Goal: Obtain resource: Download file/media

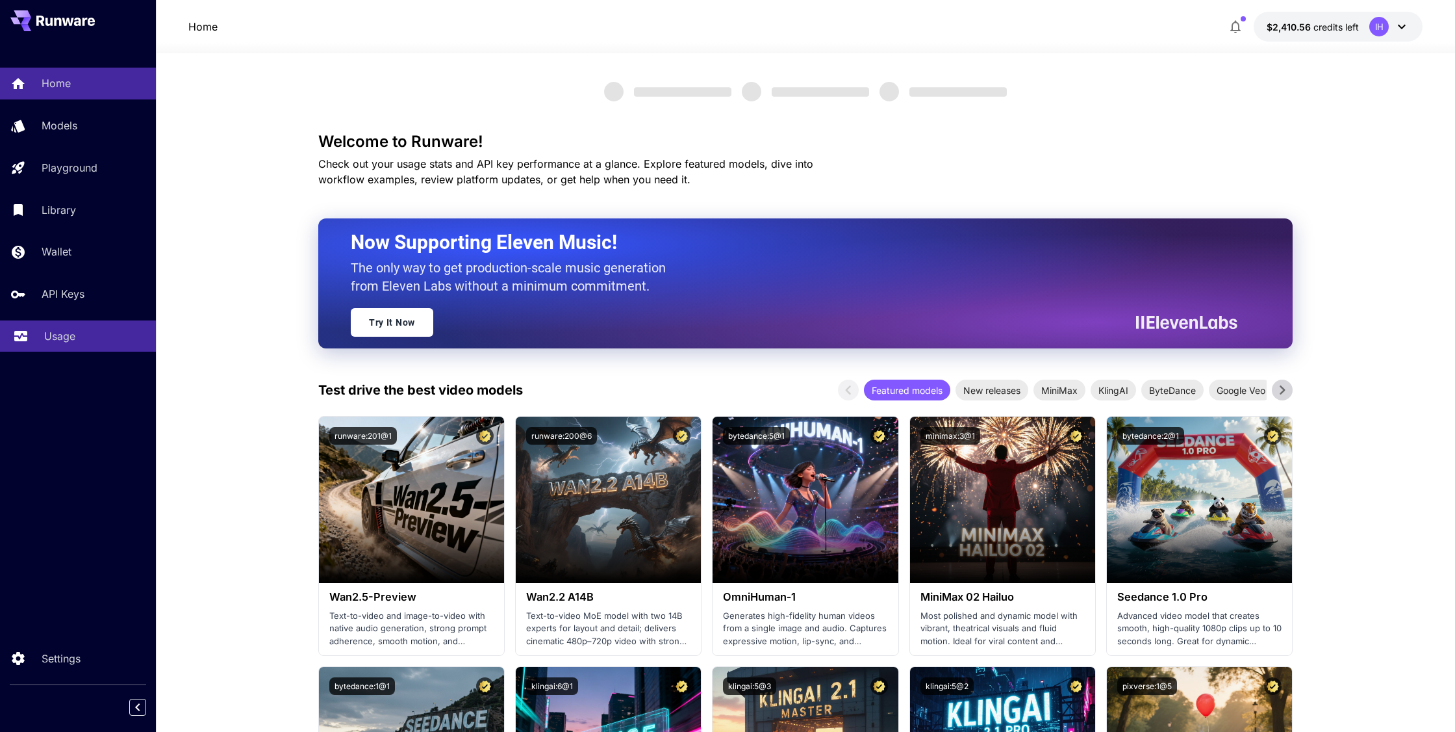
click at [62, 334] on p "Usage" at bounding box center [59, 336] width 31 height 16
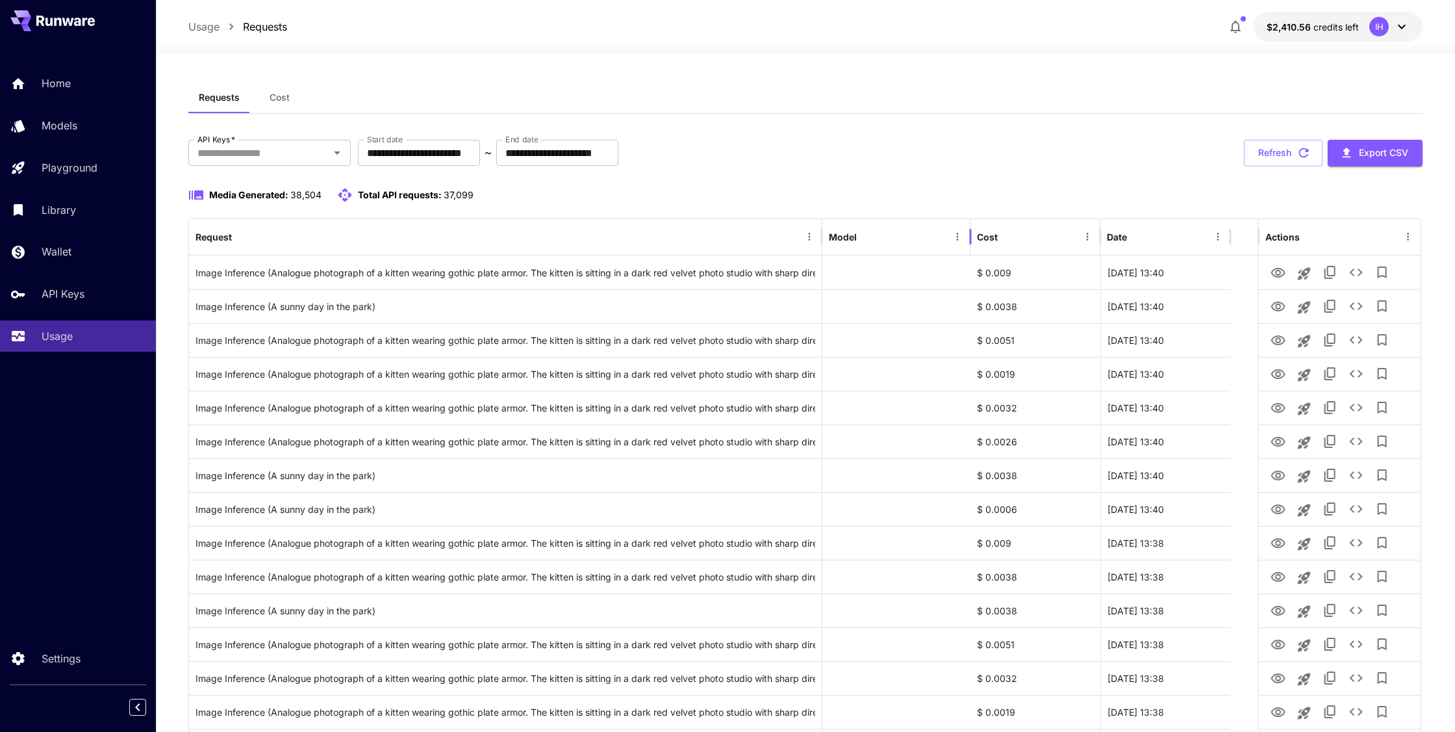
drag, startPoint x: 998, startPoint y: 233, endPoint x: 970, endPoint y: 237, distance: 28.1
click at [970, 237] on div at bounding box center [970, 236] width 6 height 36
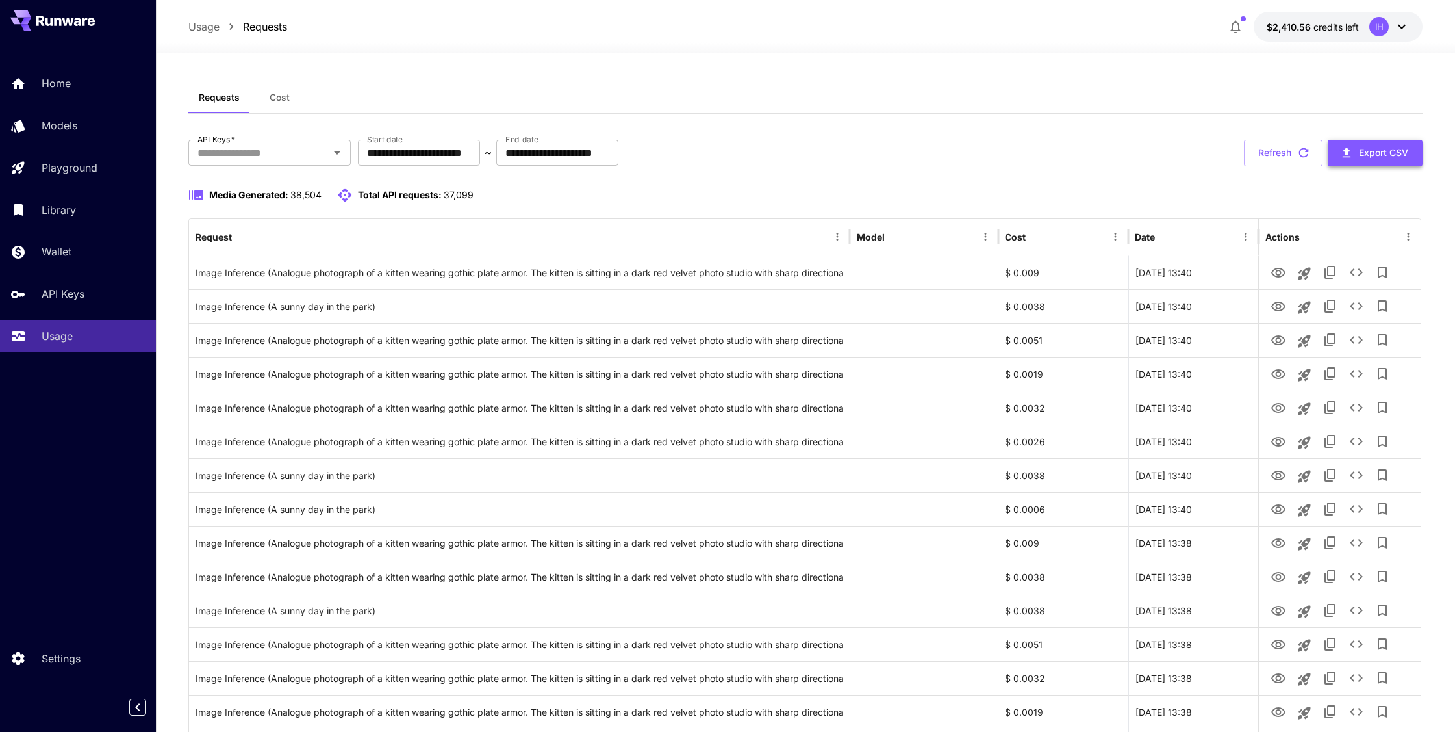
click at [1369, 155] on button "Export CSV" at bounding box center [1375, 153] width 95 height 27
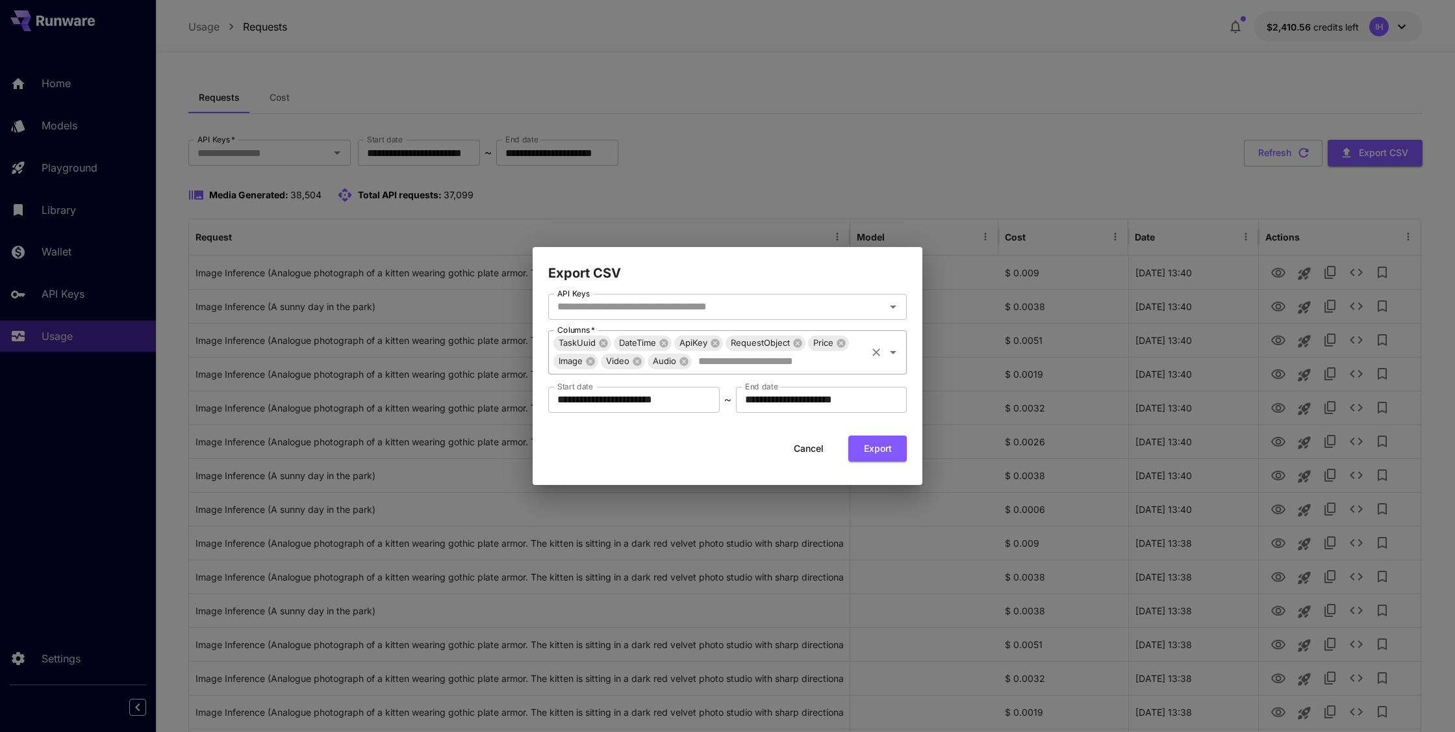
click at [863, 368] on input "API Keys" at bounding box center [779, 361] width 172 height 18
click at [901, 444] on button "Export" at bounding box center [878, 448] width 58 height 27
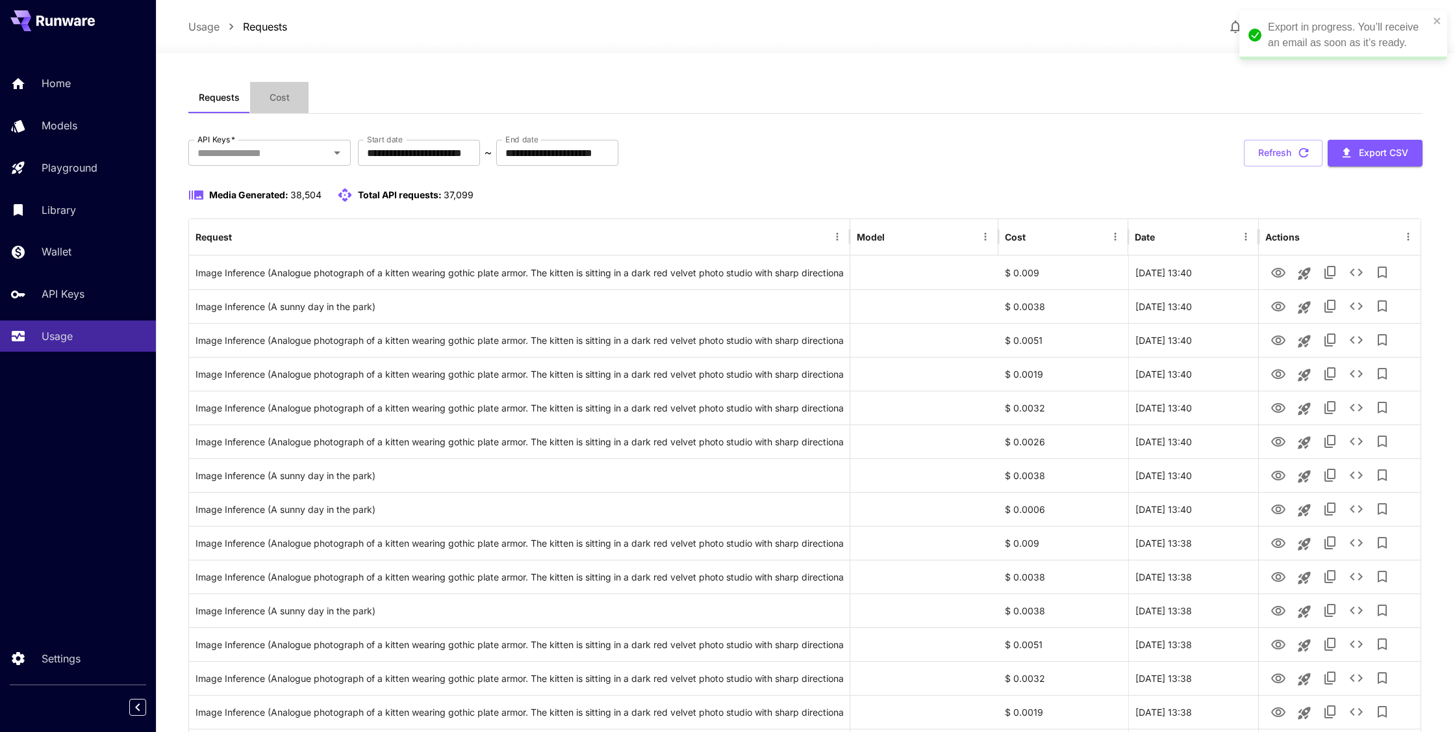
click at [281, 111] on button "Cost" at bounding box center [279, 97] width 58 height 31
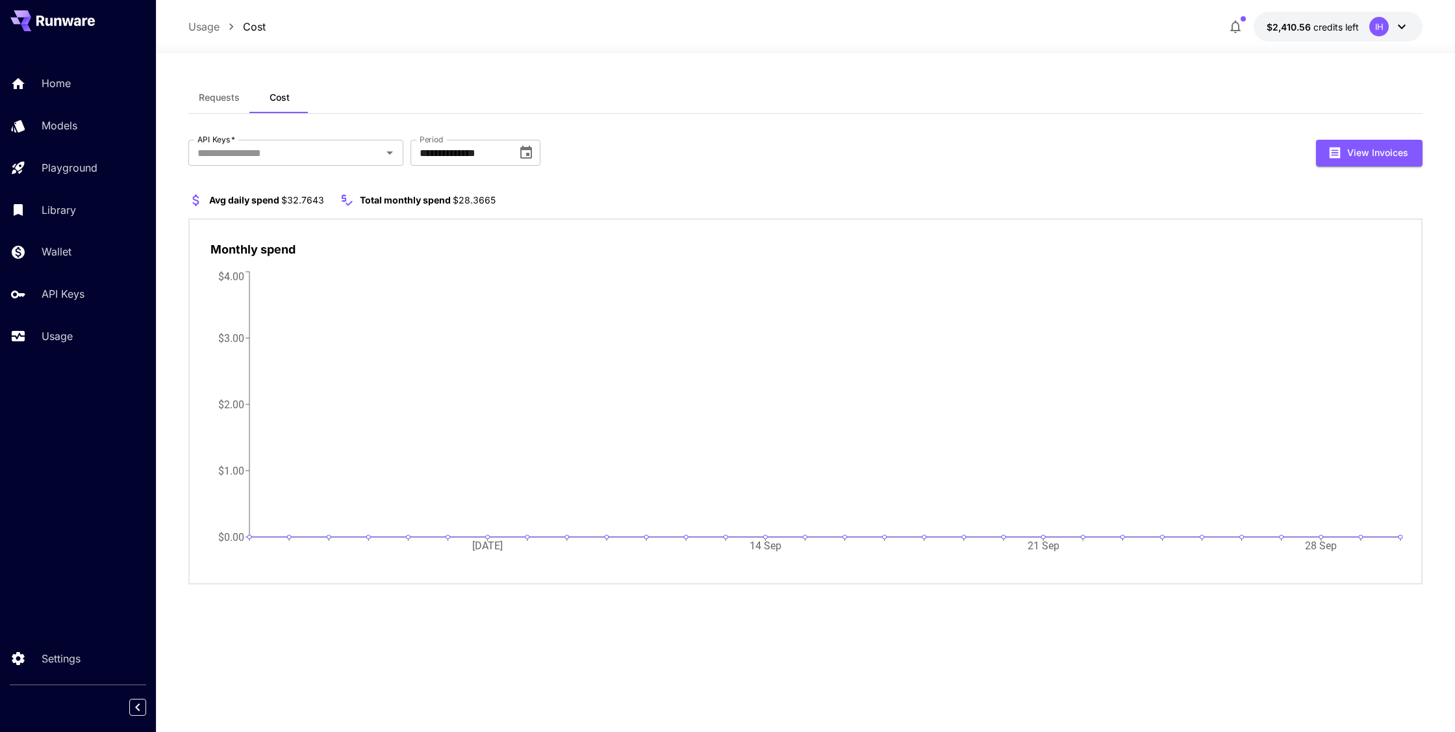
drag, startPoint x: 51, startPoint y: 77, endPoint x: 192, endPoint y: 265, distance: 234.4
click at [51, 77] on p "Home" at bounding box center [56, 83] width 29 height 16
